Goal: Browse casually

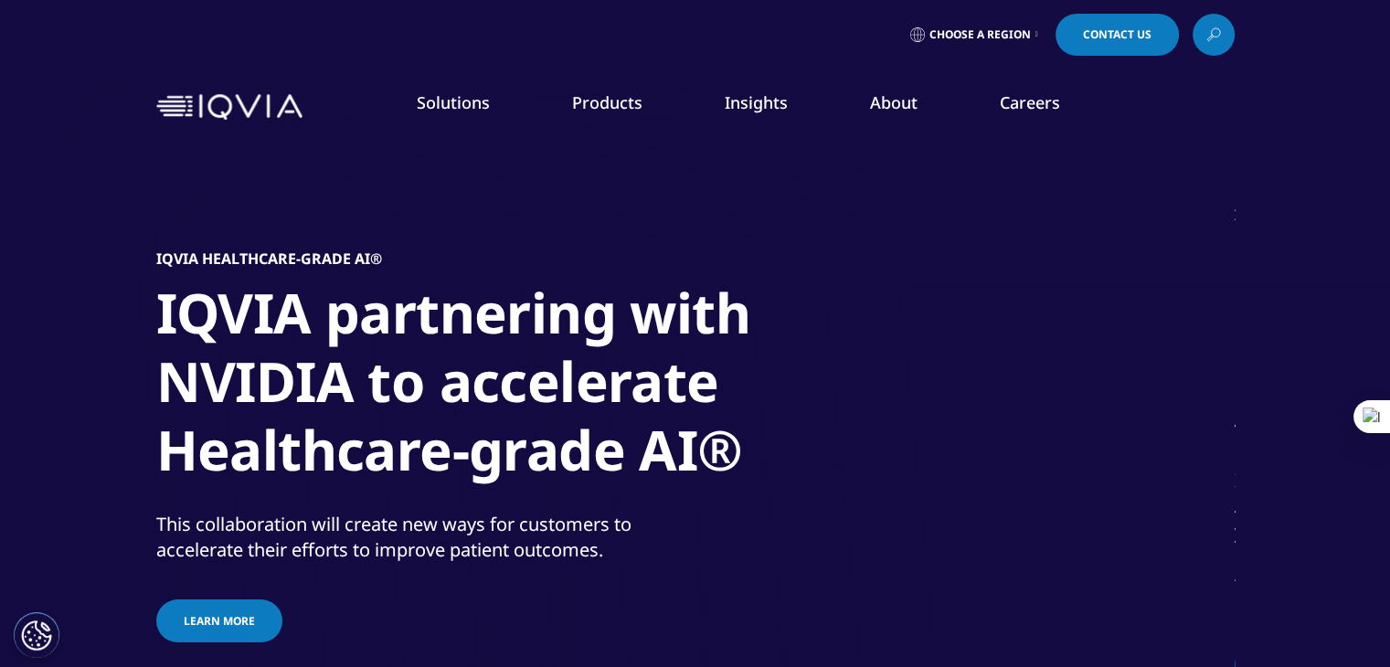
click at [196, 290] on h1 "IQVIA partnering with NVIDIA to accelerate Healthcare-grade AI®" at bounding box center [499, 387] width 686 height 217
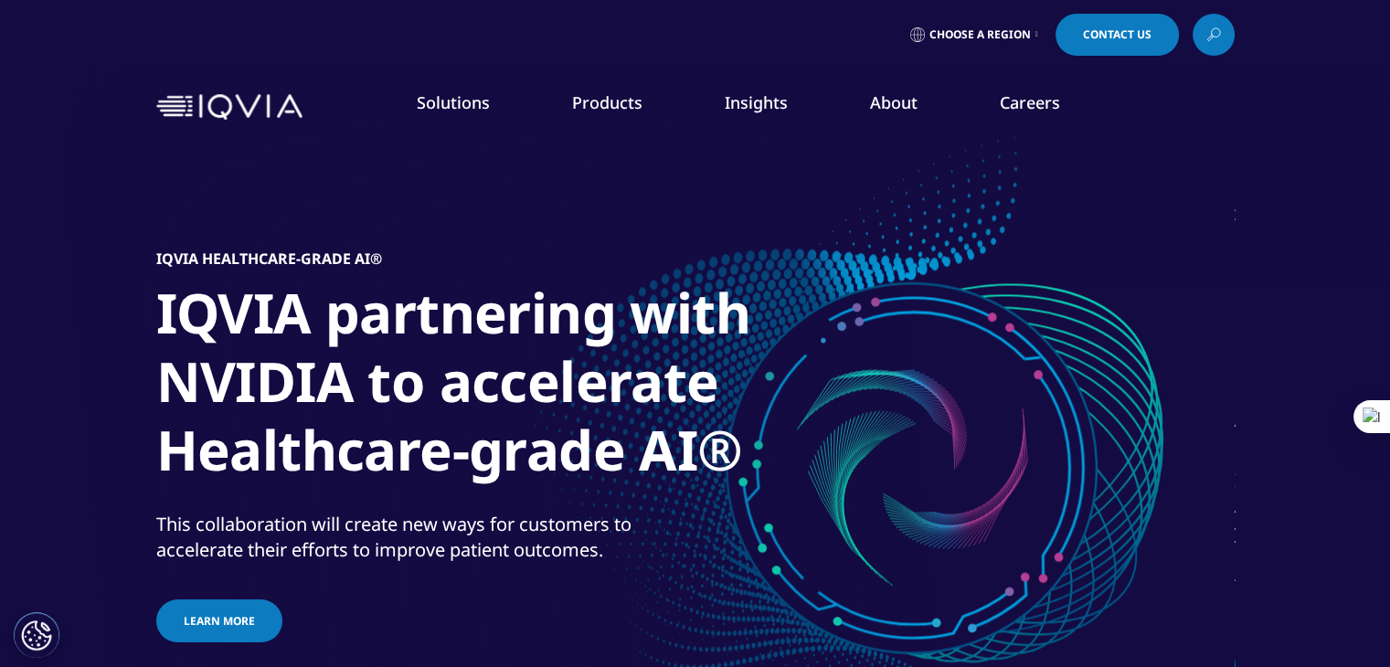
click at [358, 363] on h1 "IQVIA partnering with NVIDIA to accelerate Healthcare-grade AI®" at bounding box center [499, 387] width 686 height 217
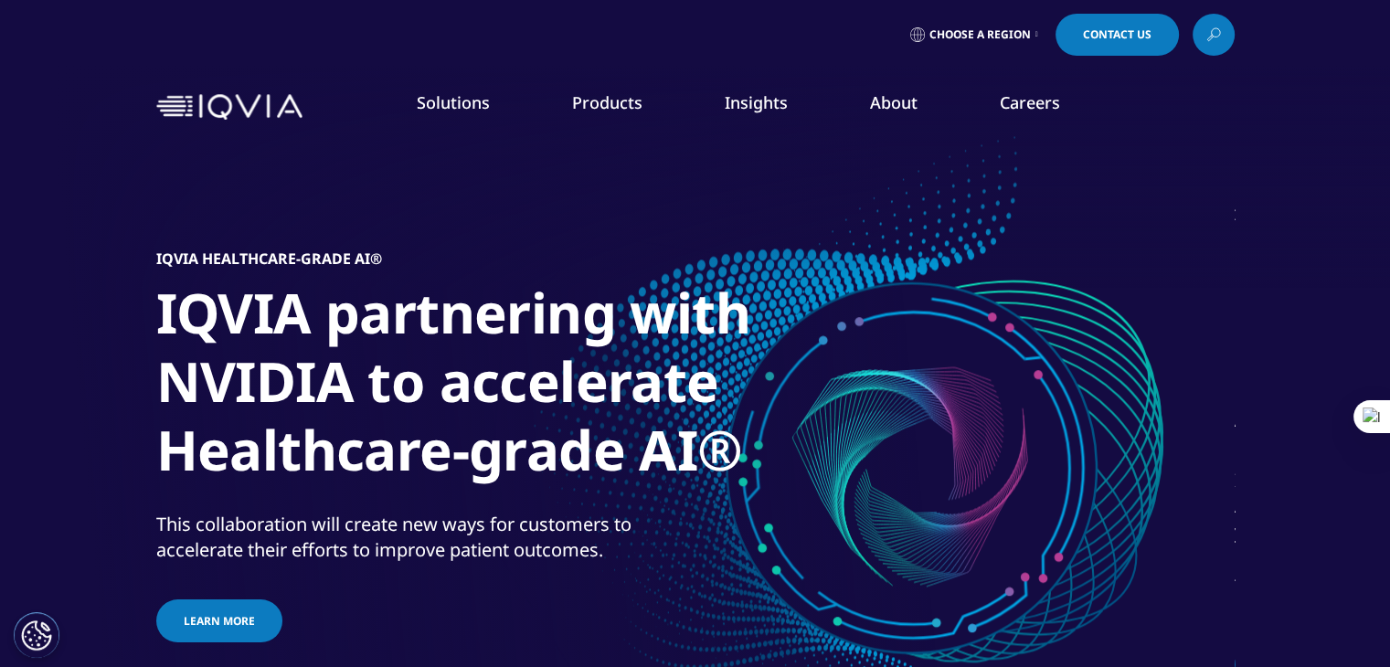
click at [452, 368] on h1 "IQVIA partnering with NVIDIA to accelerate Healthcare-grade AI®" at bounding box center [499, 387] width 686 height 217
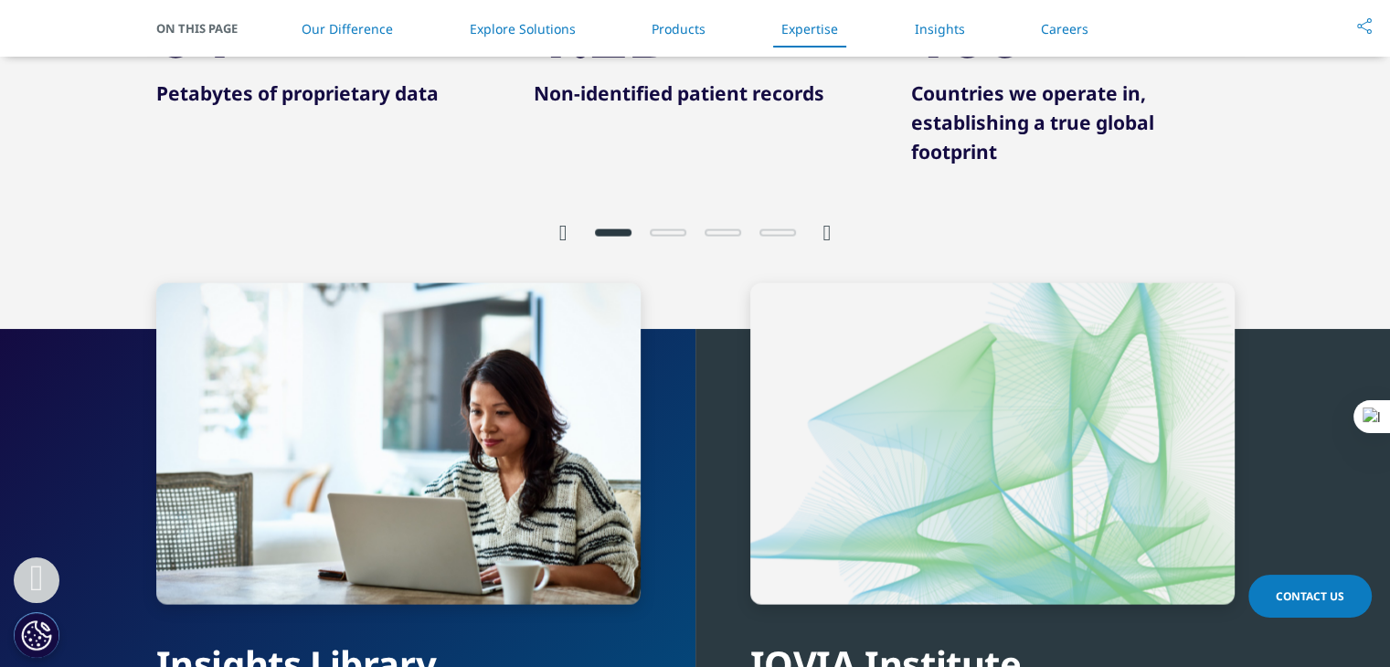
scroll to position [3839, 0]
